Goal: Task Accomplishment & Management: Manage account settings

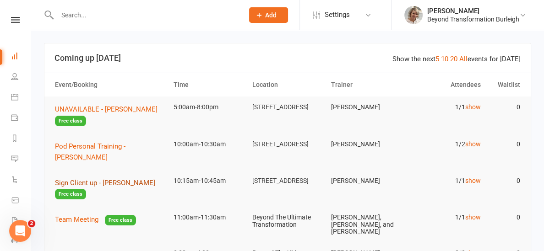
click at [105, 179] on span "Sign Client up - [PERSON_NAME]" at bounding box center [105, 183] width 100 height 8
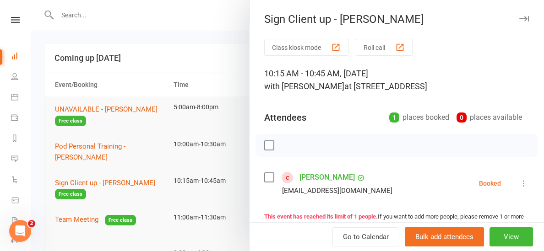
click at [525, 184] on icon at bounding box center [523, 183] width 9 height 9
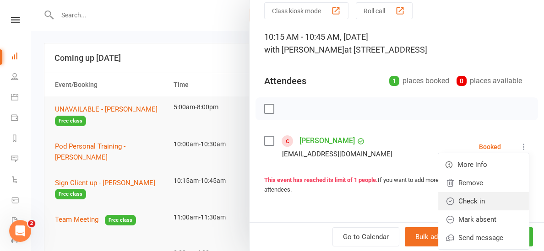
scroll to position [39, 0]
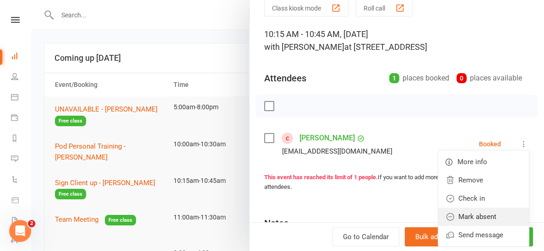
click at [486, 214] on link "Mark absent" at bounding box center [483, 217] width 91 height 18
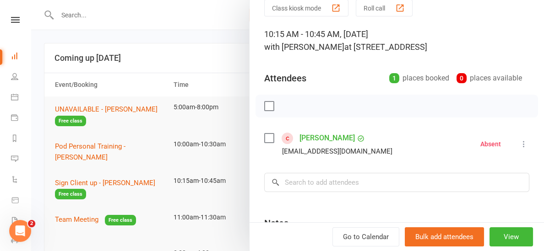
click at [230, 163] on div at bounding box center [287, 125] width 513 height 251
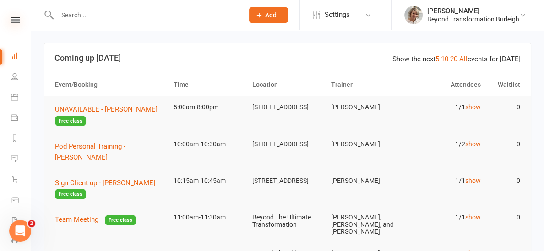
click at [14, 18] on icon at bounding box center [15, 20] width 9 height 6
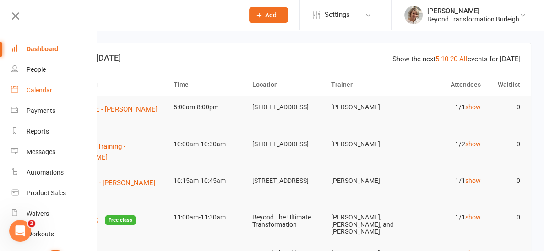
click at [41, 91] on div "Calendar" at bounding box center [40, 90] width 26 height 7
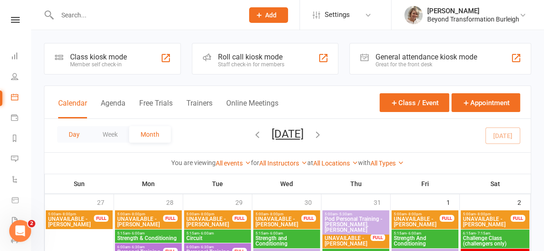
click at [71, 138] on button "Day" at bounding box center [74, 134] width 34 height 16
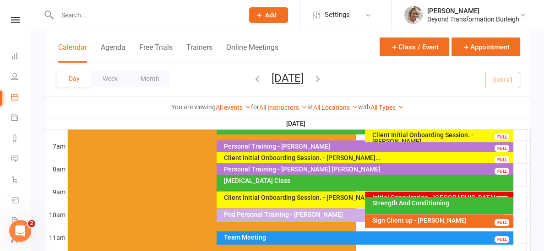
scroll to position [228, 0]
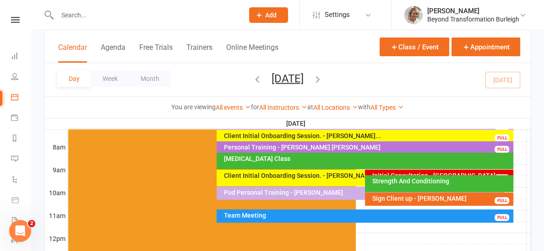
click at [376, 182] on div "Strength And Conditioning" at bounding box center [441, 181] width 140 height 6
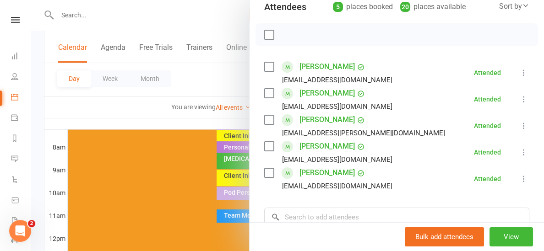
scroll to position [113, 0]
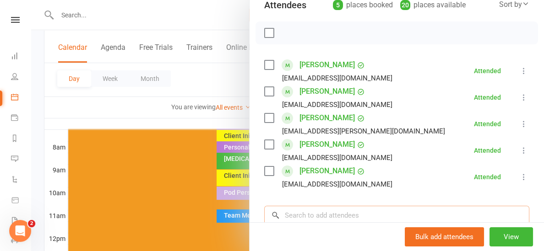
click at [331, 213] on input "search" at bounding box center [396, 215] width 265 height 19
click at [332, 213] on input "search" at bounding box center [396, 215] width 265 height 19
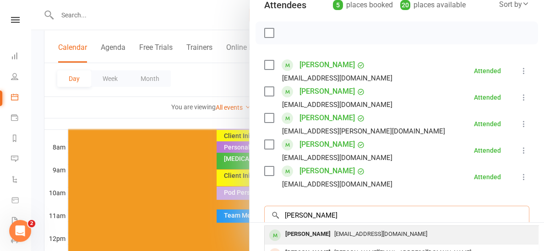
type input "[PERSON_NAME]"
click at [334, 236] on span "[EMAIL_ADDRESS][DOMAIN_NAME]" at bounding box center [380, 234] width 93 height 7
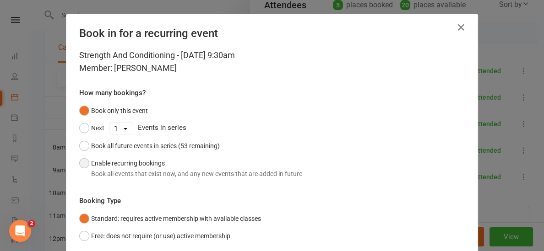
scroll to position [67, 0]
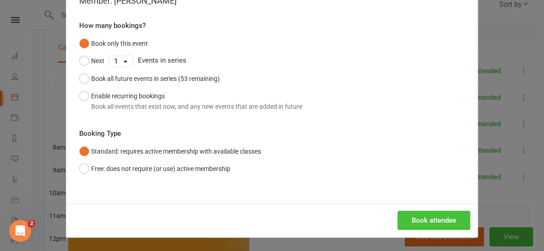
click at [406, 218] on button "Book attendee" at bounding box center [433, 220] width 73 height 19
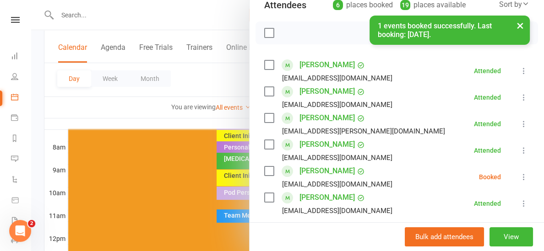
click at [524, 179] on icon at bounding box center [523, 177] width 9 height 9
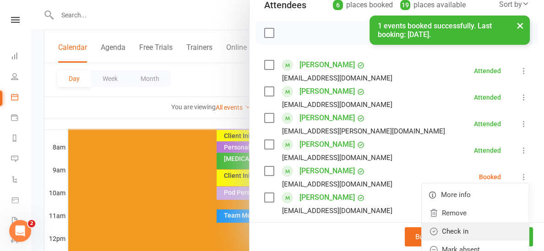
click at [468, 228] on link "Check in" at bounding box center [475, 232] width 107 height 18
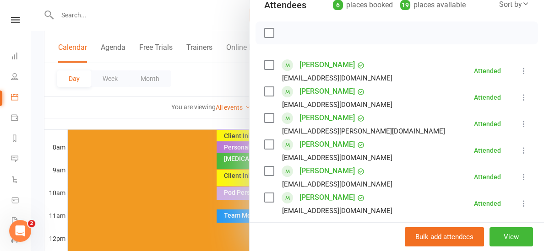
click at [191, 122] on div at bounding box center [287, 125] width 513 height 251
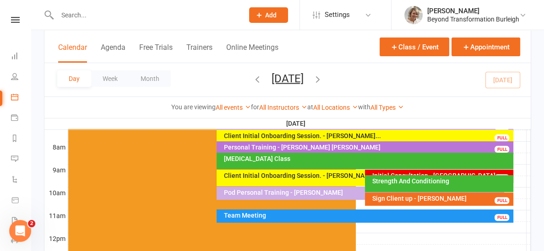
click at [381, 173] on div "Initial Consultation - [GEOGRAPHIC_DATA][PERSON_NAME]" at bounding box center [441, 179] width 140 height 13
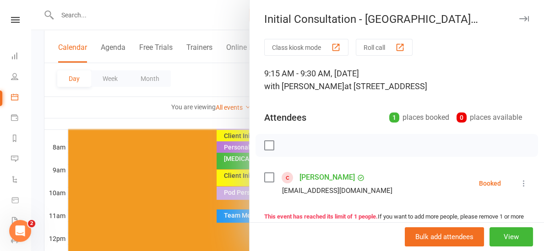
click at [523, 183] on icon at bounding box center [523, 183] width 9 height 9
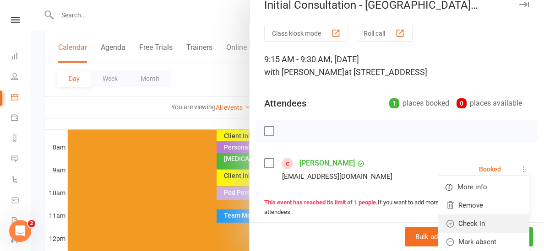
scroll to position [50, 0]
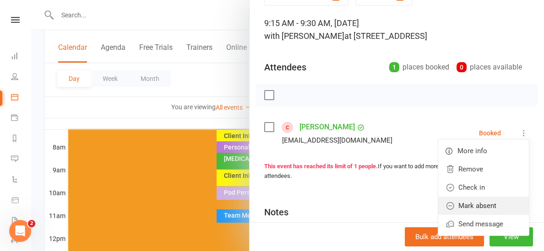
click at [502, 203] on link "Mark absent" at bounding box center [483, 206] width 91 height 18
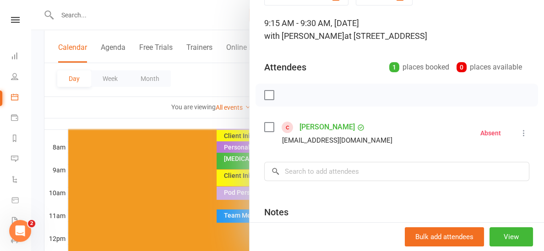
click at [163, 125] on div at bounding box center [287, 125] width 513 height 251
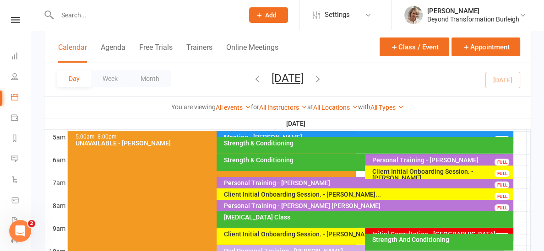
scroll to position [134, 0]
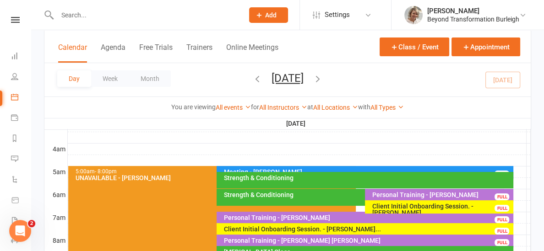
click at [284, 180] on div "Strength & Conditioning" at bounding box center [367, 178] width 289 height 6
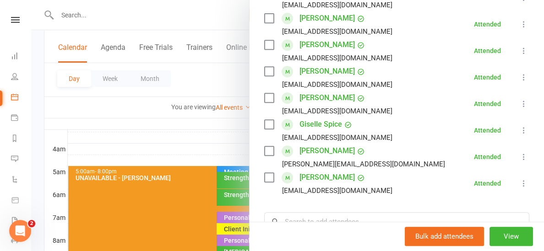
scroll to position [381, 0]
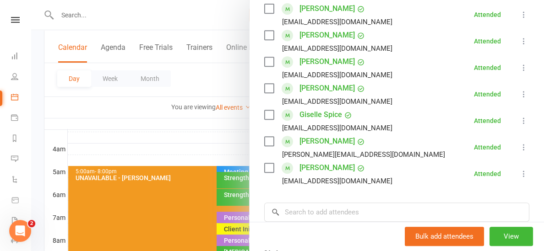
click at [177, 129] on div at bounding box center [287, 125] width 513 height 251
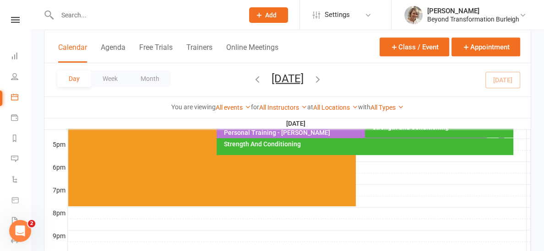
scroll to position [378, 0]
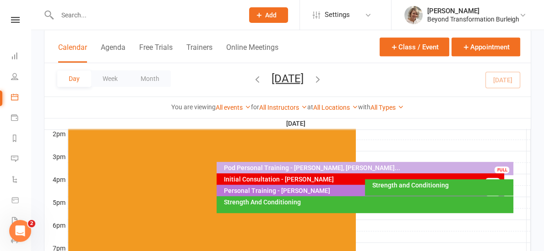
click at [433, 186] on div "Strength and Conditioning" at bounding box center [441, 185] width 140 height 6
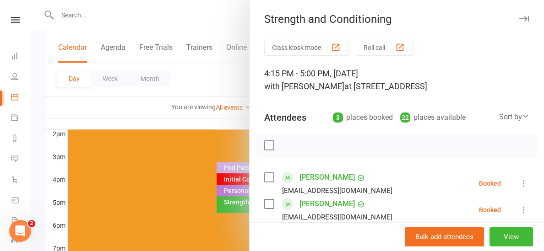
click at [223, 119] on div at bounding box center [287, 125] width 513 height 251
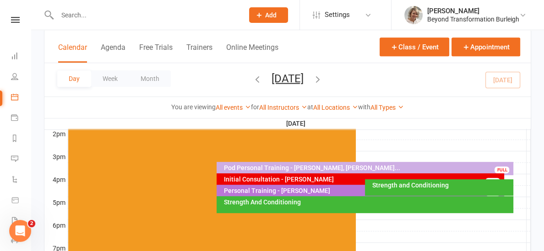
click at [283, 206] on div "Strength And Conditioning" at bounding box center [365, 204] width 297 height 17
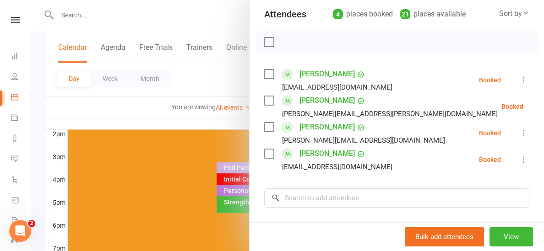
scroll to position [93, 0]
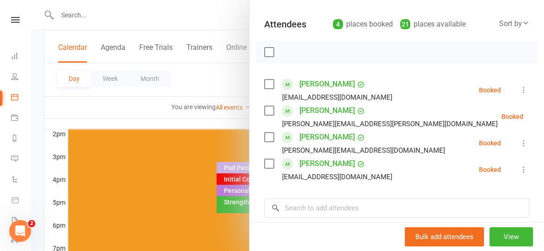
click at [212, 123] on div at bounding box center [287, 125] width 513 height 251
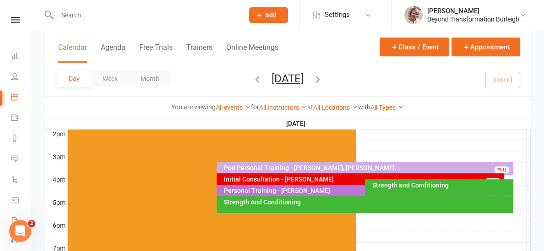
click at [81, 12] on input "text" at bounding box center [145, 15] width 183 height 13
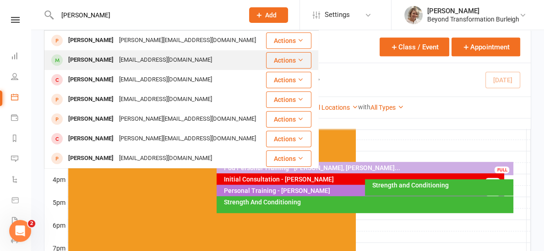
type input "[PERSON_NAME]"
click at [89, 57] on div "[PERSON_NAME]" at bounding box center [90, 60] width 51 height 13
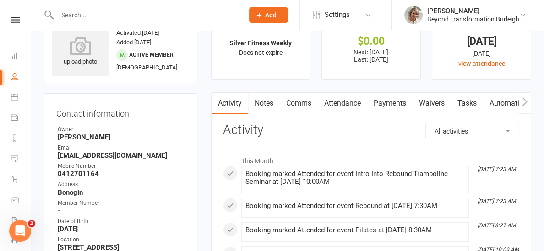
scroll to position [28, 0]
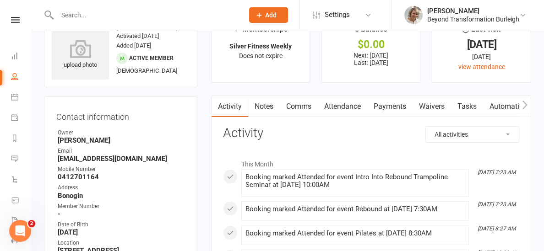
click at [404, 108] on link "Payments" at bounding box center [389, 106] width 45 height 21
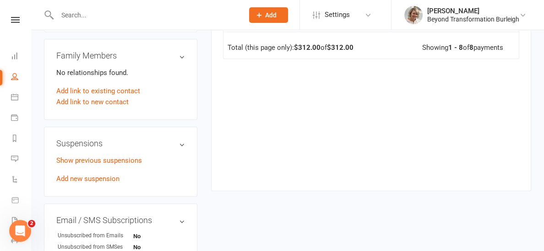
scroll to position [512, 0]
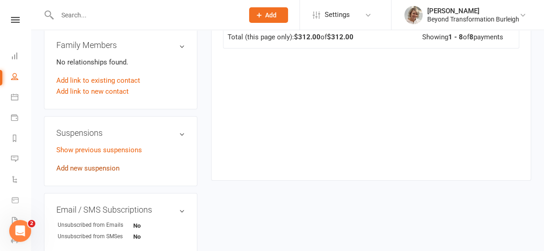
click at [78, 166] on link "Add new suspension" at bounding box center [87, 168] width 63 height 8
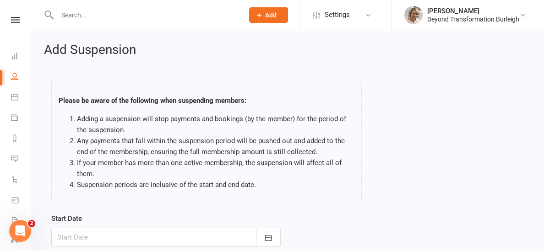
scroll to position [160, 0]
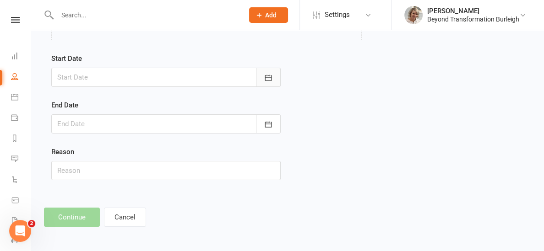
click at [262, 79] on button "button" at bounding box center [268, 77] width 25 height 19
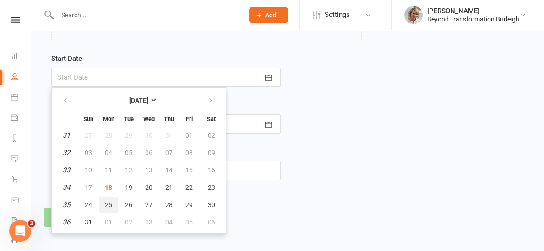
click at [110, 205] on span "25" at bounding box center [108, 204] width 7 height 7
type input "[DATE]"
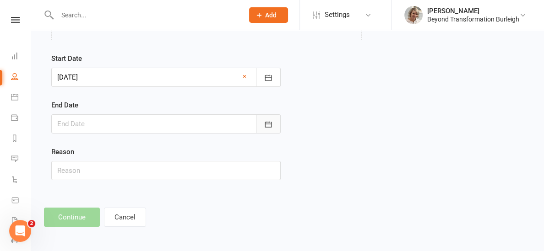
click at [261, 123] on button "button" at bounding box center [268, 123] width 25 height 19
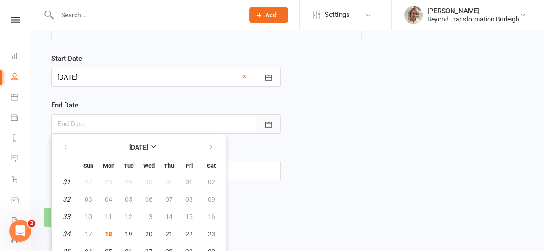
scroll to position [186, 0]
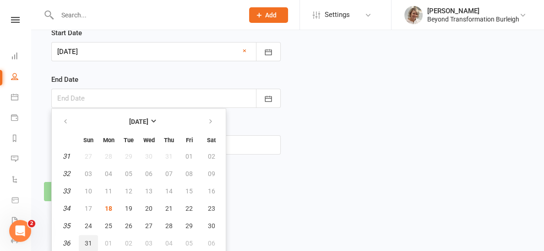
click at [88, 246] on span "31" at bounding box center [88, 243] width 7 height 7
type input "[DATE]"
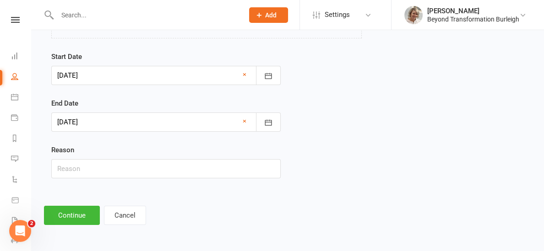
scroll to position [162, 0]
click at [93, 176] on input "text" at bounding box center [165, 169] width 229 height 19
type input "Holiday"
click at [81, 217] on button "Continue" at bounding box center [72, 216] width 56 height 19
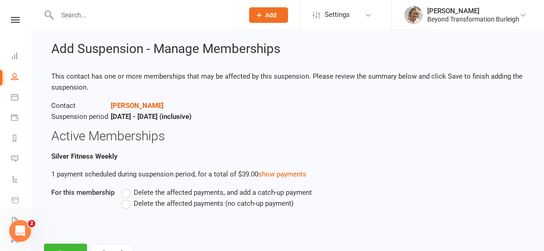
scroll to position [39, 0]
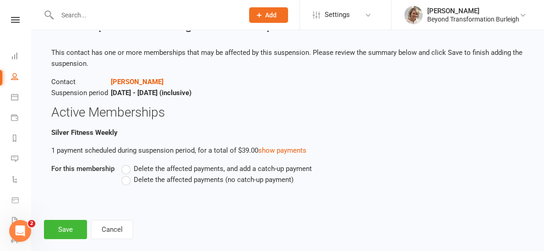
click at [127, 180] on label "Delete the affected payments (no catch-up payment)" at bounding box center [207, 179] width 172 height 11
click at [127, 174] on input "Delete the affected payments (no catch-up payment)" at bounding box center [124, 174] width 6 height 0
click at [66, 228] on button "Save" at bounding box center [65, 229] width 43 height 19
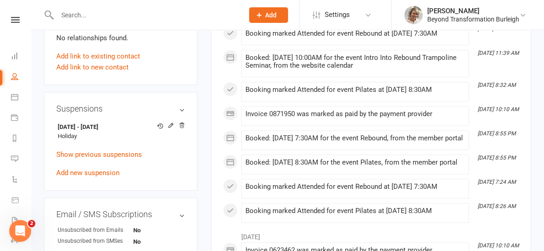
scroll to position [536, 0]
click at [91, 169] on link "Add new suspension" at bounding box center [87, 173] width 63 height 8
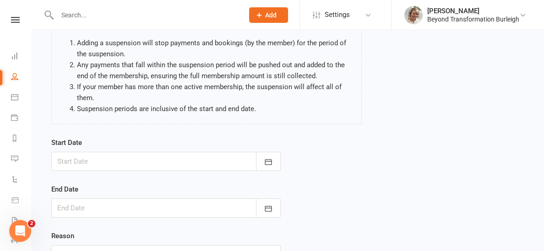
scroll to position [77, 0]
click at [273, 159] on button "button" at bounding box center [268, 160] width 25 height 19
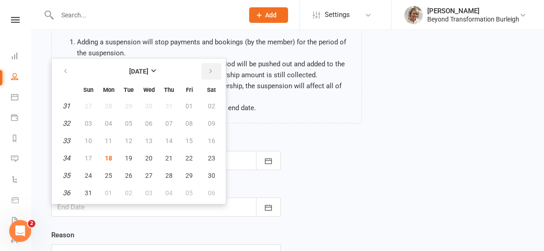
click at [206, 75] on button "button" at bounding box center [211, 71] width 20 height 16
click at [107, 173] on span "29" at bounding box center [108, 175] width 7 height 7
type input "[DATE]"
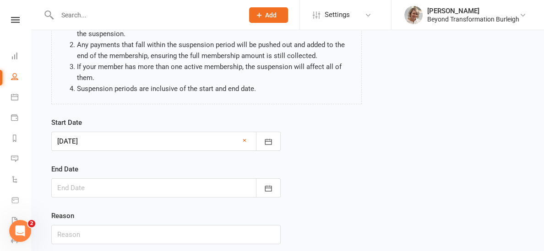
scroll to position [98, 0]
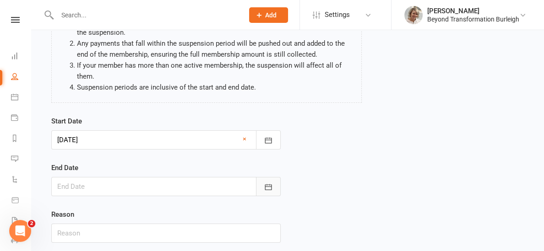
click at [269, 188] on icon "button" at bounding box center [268, 187] width 9 height 9
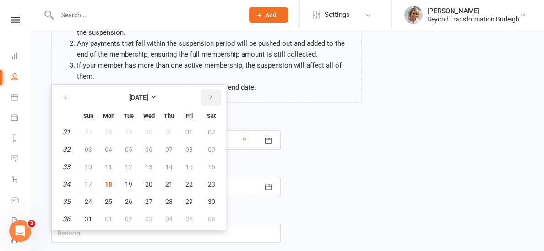
click at [207, 97] on icon "button" at bounding box center [210, 97] width 6 height 7
click at [88, 148] on span "05" at bounding box center [88, 149] width 7 height 7
type input "[DATE]"
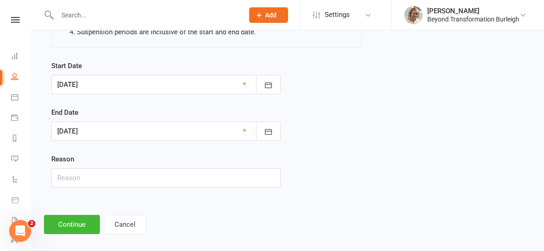
scroll to position [155, 0]
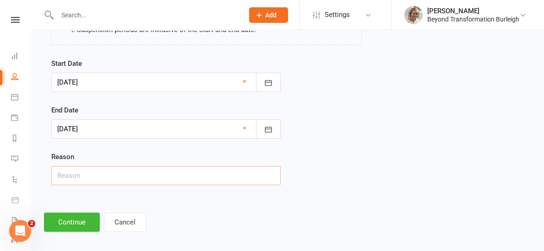
click at [83, 179] on input "text" at bounding box center [165, 175] width 229 height 19
type input "Travelling"
click at [70, 217] on button "Continue" at bounding box center [72, 222] width 56 height 19
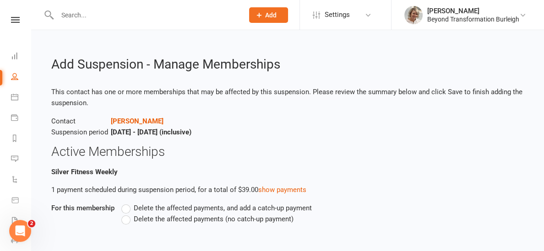
scroll to position [22, 0]
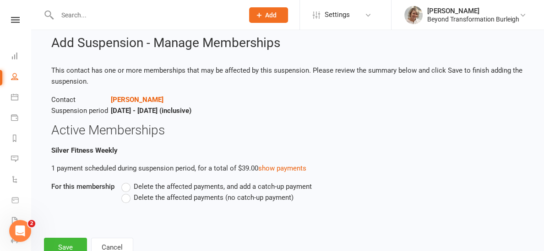
click at [131, 198] on label "Delete the affected payments (no catch-up payment)" at bounding box center [207, 197] width 172 height 11
click at [127, 192] on input "Delete the affected payments (no catch-up payment)" at bounding box center [124, 192] width 6 height 0
click at [76, 245] on button "Save" at bounding box center [65, 247] width 43 height 19
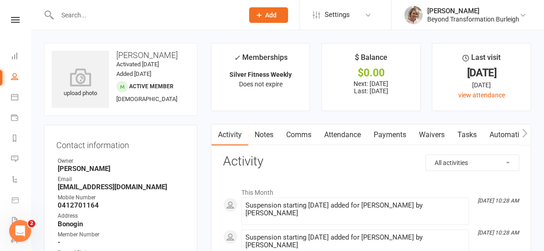
click at [86, 18] on input "text" at bounding box center [145, 15] width 183 height 13
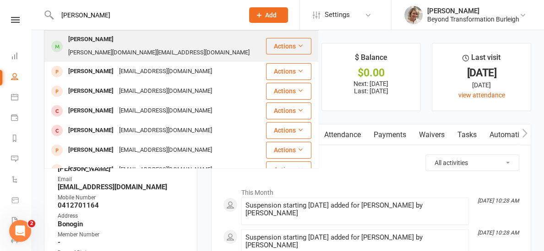
type input "[PERSON_NAME]"
click at [85, 34] on div "[PERSON_NAME]" at bounding box center [90, 39] width 51 height 13
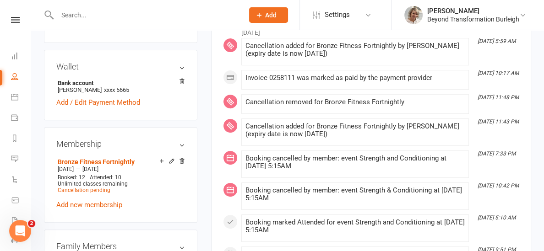
scroll to position [328, 0]
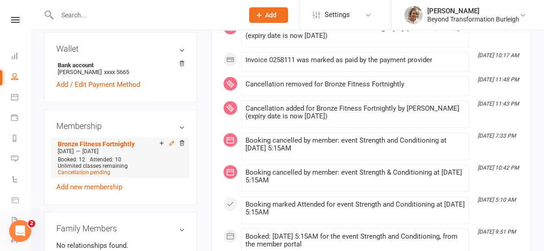
click at [172, 140] on icon at bounding box center [172, 143] width 6 height 6
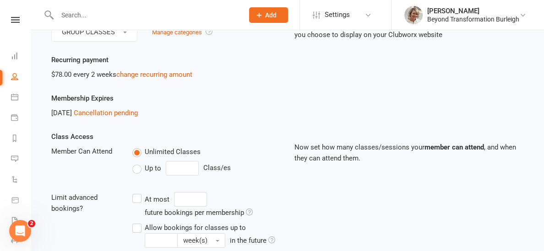
scroll to position [103, 0]
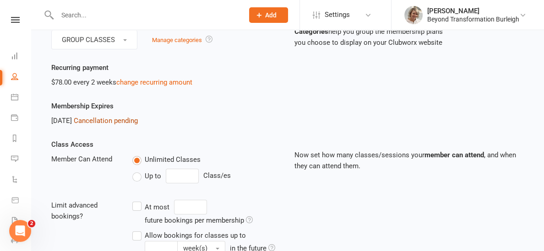
click at [101, 119] on link "Cancellation pending" at bounding box center [106, 121] width 64 height 8
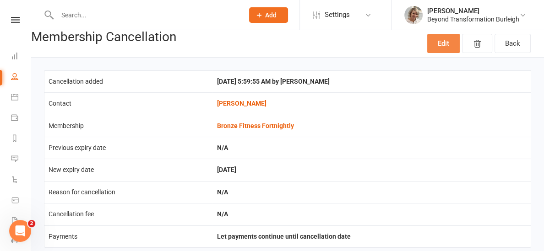
click at [434, 44] on link "Edit" at bounding box center [443, 43] width 33 height 19
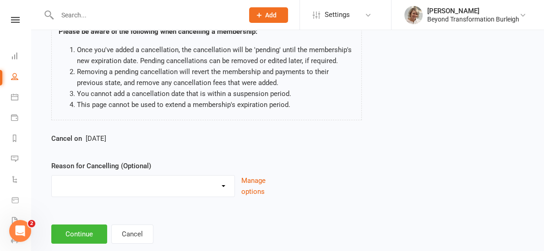
scroll to position [100, 0]
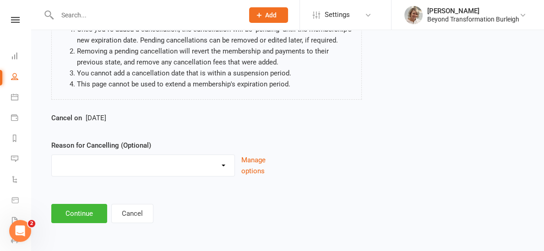
click at [106, 119] on span "[DATE]" at bounding box center [96, 118] width 21 height 8
click at [106, 120] on span "[DATE]" at bounding box center [96, 118] width 21 height 8
click at [141, 124] on div "Cancel on [DATE]" at bounding box center [165, 120] width 229 height 15
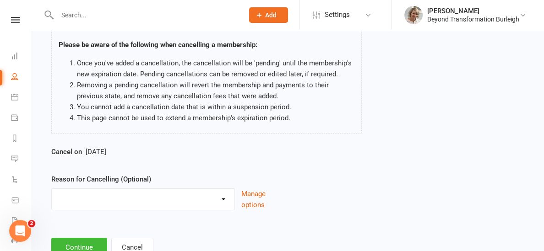
scroll to position [80, 0]
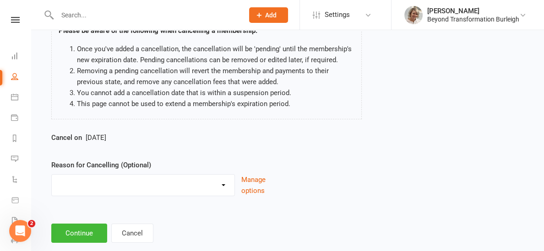
click at [227, 180] on select "Admin Finances Godfather Holiday Injury Moving to Burleigh No use Upgrading to …" at bounding box center [143, 184] width 183 height 18
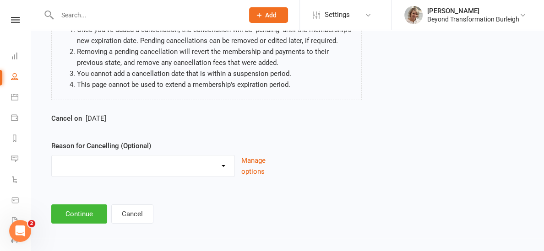
scroll to position [100, 0]
click at [141, 214] on button "Cancel" at bounding box center [132, 213] width 42 height 19
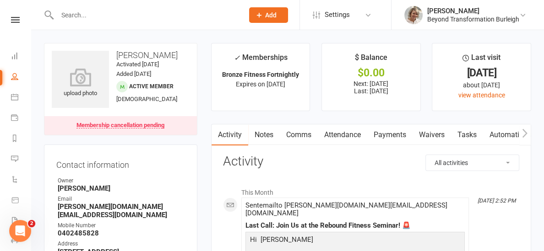
click at [75, 16] on input "text" at bounding box center [145, 15] width 183 height 13
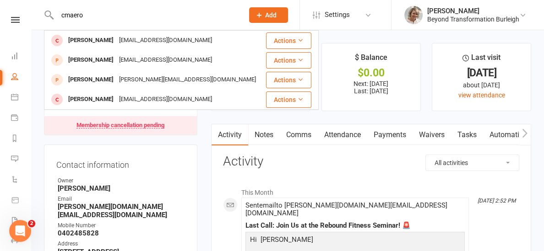
click at [104, 16] on input "cmaero" at bounding box center [145, 15] width 183 height 13
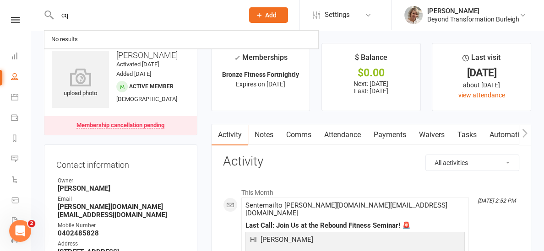
type input "c"
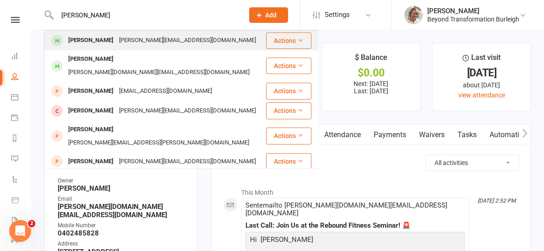
type input "[PERSON_NAME]"
click at [101, 48] on div "[PERSON_NAME] [PERSON_NAME][EMAIL_ADDRESS][DOMAIN_NAME]" at bounding box center [155, 40] width 220 height 19
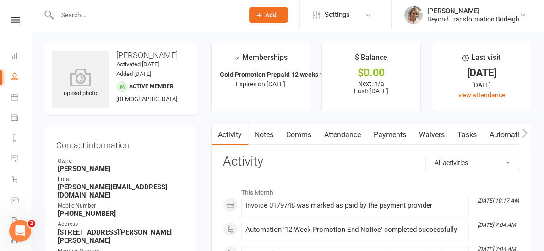
click at [74, 16] on input "text" at bounding box center [145, 15] width 183 height 13
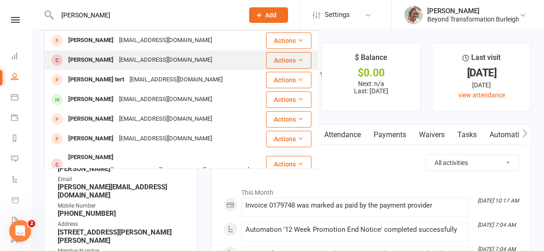
type input "[PERSON_NAME]"
click at [83, 63] on div "[PERSON_NAME]" at bounding box center [90, 60] width 51 height 13
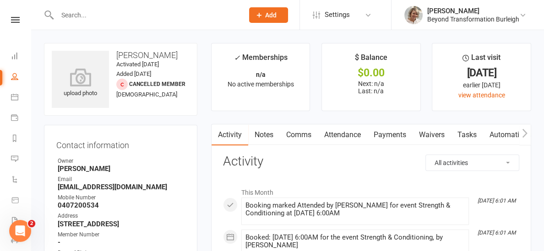
click at [66, 12] on input "text" at bounding box center [145, 15] width 183 height 13
click at [21, 17] on link at bounding box center [15, 20] width 33 height 6
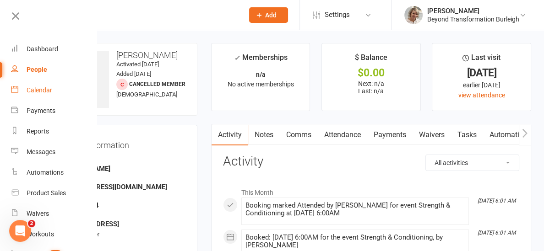
click at [42, 88] on div "Calendar" at bounding box center [40, 90] width 26 height 7
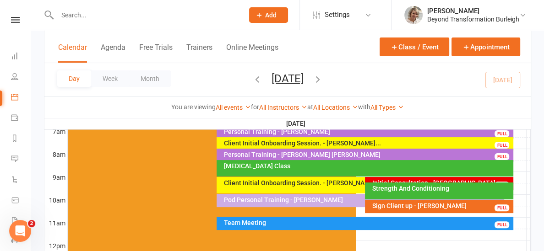
scroll to position [223, 0]
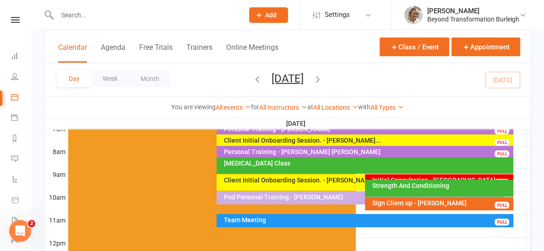
click at [303, 220] on div "Team Meeting" at bounding box center [367, 220] width 289 height 6
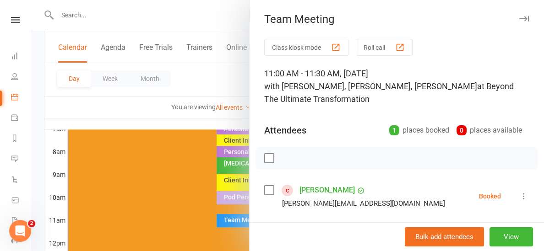
click at [222, 121] on div at bounding box center [287, 125] width 513 height 251
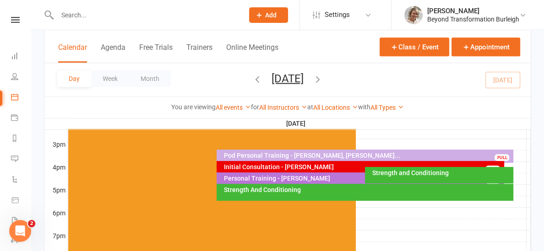
scroll to position [397, 0]
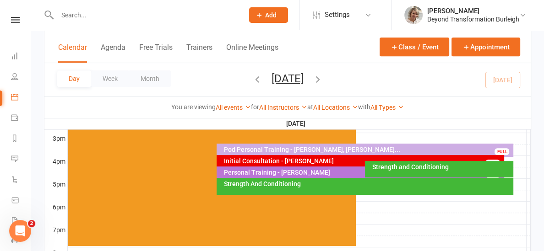
click at [392, 168] on div "Strength and Conditioning" at bounding box center [441, 167] width 140 height 6
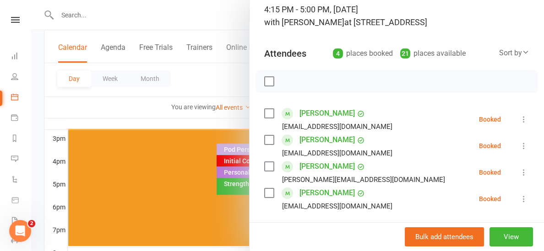
scroll to position [69, 0]
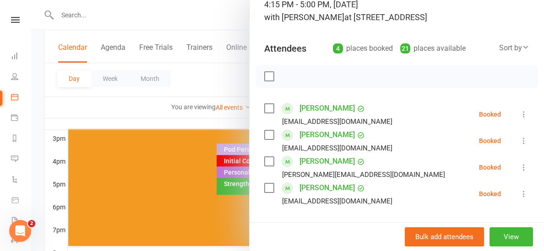
click at [245, 118] on div at bounding box center [287, 125] width 513 height 251
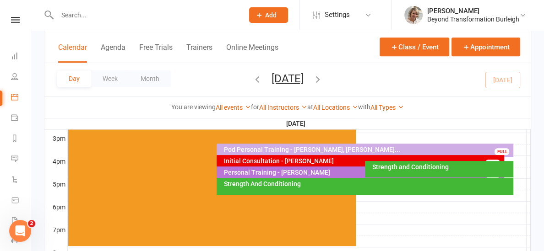
click at [278, 187] on div "Strength And Conditioning" at bounding box center [367, 184] width 289 height 6
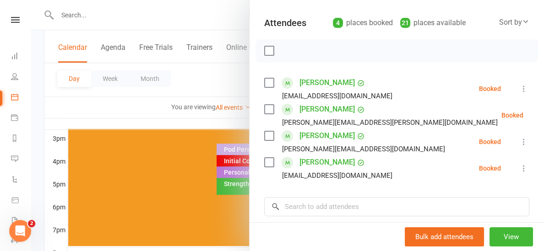
scroll to position [95, 0]
click at [229, 117] on div at bounding box center [287, 125] width 513 height 251
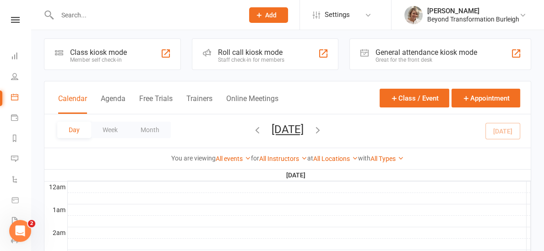
scroll to position [0, 0]
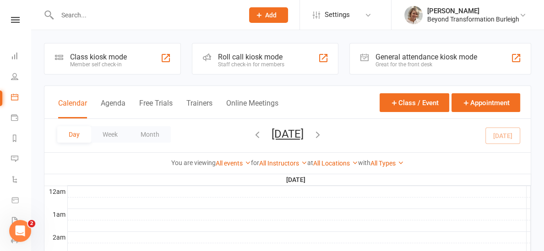
click at [323, 136] on icon "button" at bounding box center [318, 135] width 10 height 10
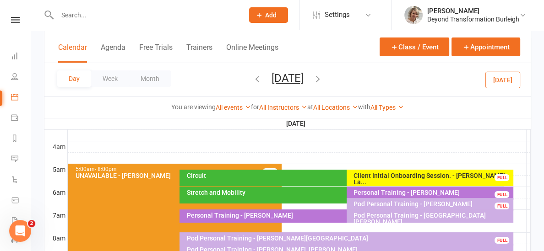
scroll to position [128, 0]
